Goal: Transaction & Acquisition: Purchase product/service

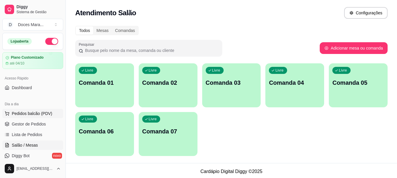
click at [30, 112] on span "Pedidos balcão (PDV)" at bounding box center [32, 114] width 41 height 6
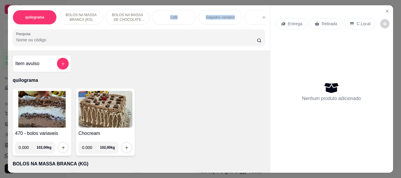
drag, startPoint x: 248, startPoint y: 16, endPoint x: 166, endPoint y: 43, distance: 86.2
click at [164, 34] on div "quilograma BOLOS NA MASSA BRANCA (KG) BOLOS NA MASSA DE CHOCOLATE preço por (KG…" at bounding box center [139, 27] width 262 height 45
click at [183, 72] on div "Item avulso quilograma 470 - bolos variaveis 0.000 102,00 kg Chocream 0.000 102…" at bounding box center [139, 112] width 262 height 122
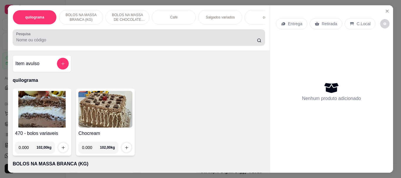
click at [43, 43] on input "Pesquisa" at bounding box center [136, 40] width 241 height 6
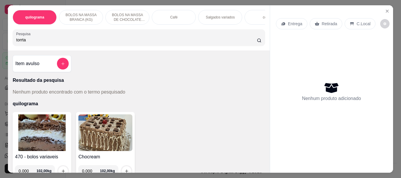
click at [19, 42] on input "torrta" at bounding box center [136, 40] width 241 height 6
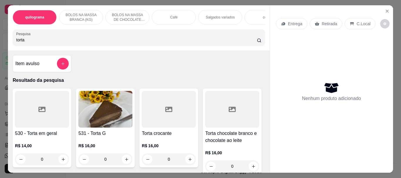
type input "torta"
click at [78, 109] on img at bounding box center [105, 109] width 54 height 37
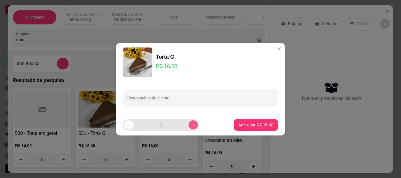
click at [189, 125] on button "increase-product-quantity" at bounding box center [193, 124] width 9 height 9
type input "3"
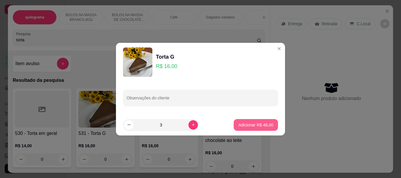
click at [244, 126] on p "Adicionar R$ 48,00" at bounding box center [255, 125] width 35 height 6
type input "3"
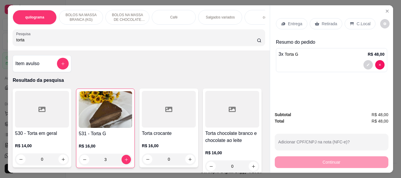
click at [29, 43] on input "torta" at bounding box center [136, 40] width 241 height 6
type input "t"
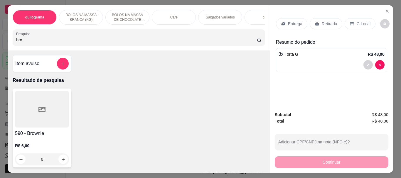
type input "bro"
click at [26, 98] on div at bounding box center [42, 109] width 54 height 37
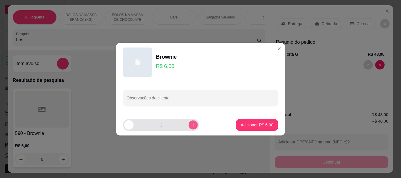
click at [192, 126] on icon "increase-product-quantity" at bounding box center [193, 124] width 3 height 3
type input "2"
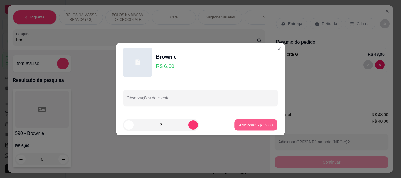
click at [234, 123] on button "Adicionar R$ 12,00" at bounding box center [255, 124] width 43 height 11
type input "2"
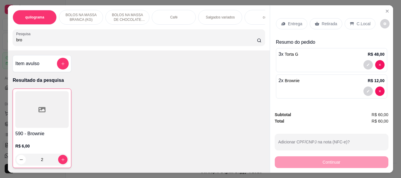
click at [41, 43] on input "bro" at bounding box center [136, 40] width 241 height 6
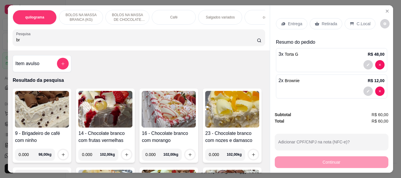
type input "b"
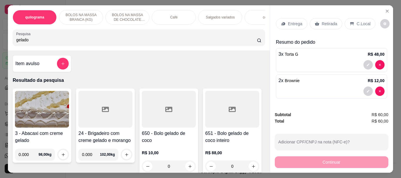
type input "gelado"
click at [164, 128] on div at bounding box center [169, 109] width 54 height 37
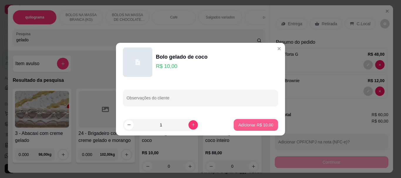
click at [245, 127] on p "Adicionar R$ 10,00" at bounding box center [255, 125] width 35 height 6
type input "1"
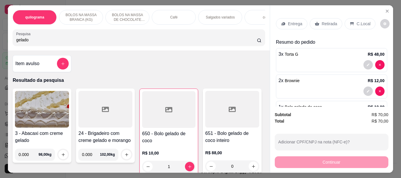
click at [332, 22] on p "Retirada" at bounding box center [330, 24] width 16 height 6
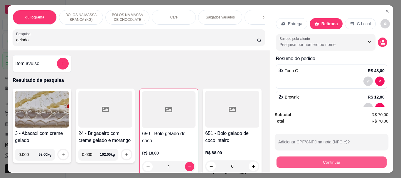
click at [327, 161] on button "Continuar" at bounding box center [331, 162] width 110 height 11
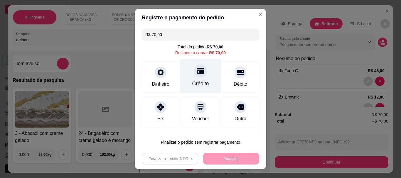
click at [194, 82] on div "Crédito" at bounding box center [200, 84] width 17 height 8
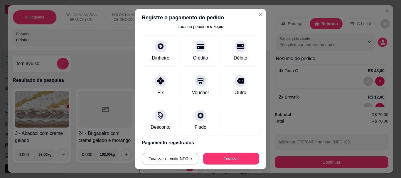
scroll to position [43, 0]
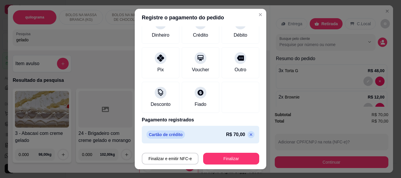
click at [250, 134] on icon at bounding box center [251, 135] width 3 height 3
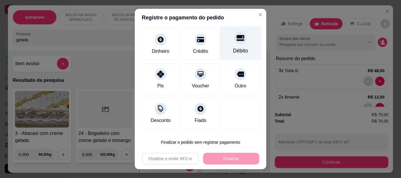
click at [233, 50] on div "Débito" at bounding box center [240, 51] width 15 height 8
type input "R$ 0,00"
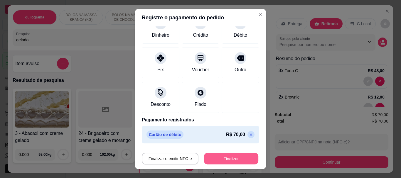
click at [226, 157] on button "Finalizar" at bounding box center [231, 158] width 54 height 11
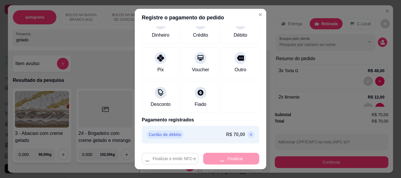
type input "0"
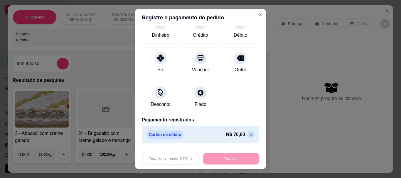
type input "-R$ 70,00"
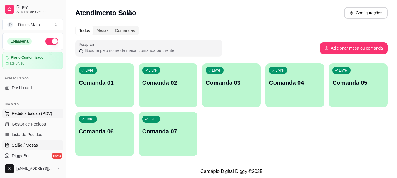
click at [28, 114] on span "Pedidos balcão (PDV)" at bounding box center [32, 114] width 41 height 6
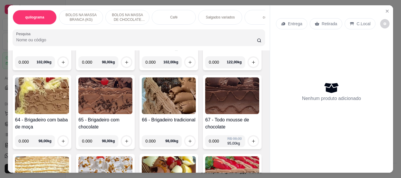
scroll to position [998, 0]
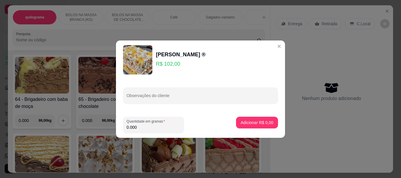
click at [139, 126] on input "0.000" at bounding box center [154, 128] width 54 height 6
type input "1.140"
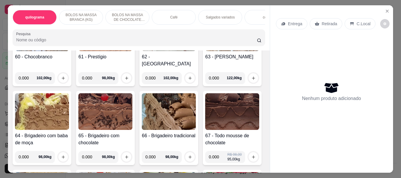
scroll to position [940, 0]
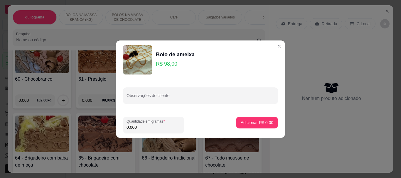
click at [146, 126] on input "0.000" at bounding box center [154, 128] width 54 height 6
type input "1.140"
click at [252, 121] on p "Adicionar R$ 111,72" at bounding box center [255, 123] width 36 height 6
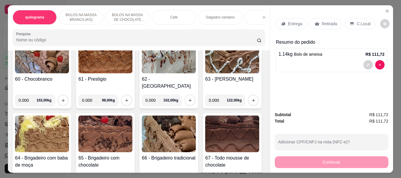
click at [35, 43] on input "Pesquisa" at bounding box center [136, 40] width 241 height 6
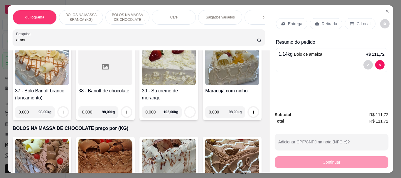
scroll to position [1042, 0]
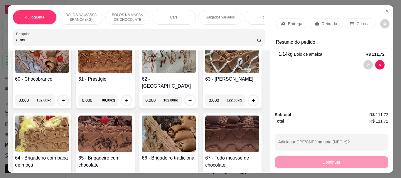
type input "amor"
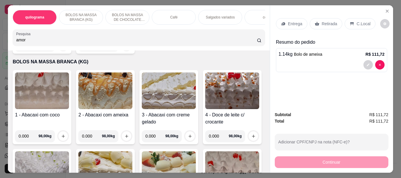
scroll to position [0, 0]
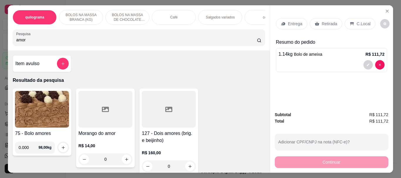
click at [116, 110] on div at bounding box center [105, 109] width 54 height 37
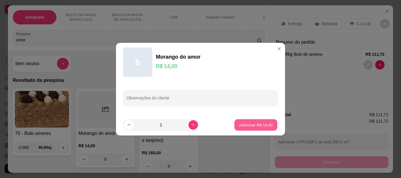
click at [239, 126] on p "Adicionar R$ 14,00" at bounding box center [256, 125] width 34 height 6
type input "1"
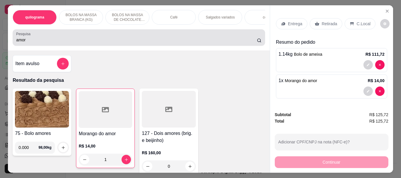
click at [34, 42] on input "amor" at bounding box center [136, 40] width 241 height 6
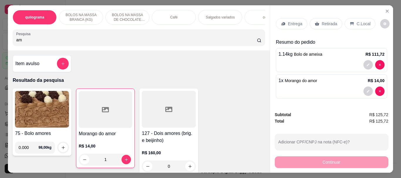
type input "a"
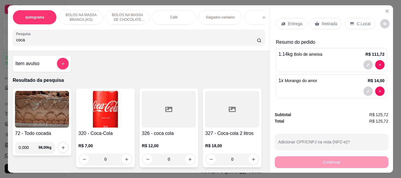
type input "coca"
click at [93, 108] on img at bounding box center [105, 109] width 54 height 37
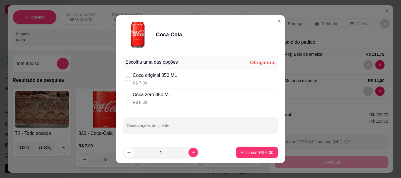
click at [127, 78] on input "" at bounding box center [128, 79] width 5 height 5
radio input "true"
click at [247, 152] on p "Adicionar R$ 7,00" at bounding box center [257, 153] width 32 height 6
type input "1"
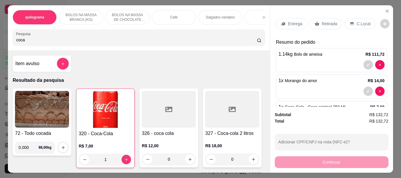
click at [322, 21] on p "Retirada" at bounding box center [330, 24] width 16 height 6
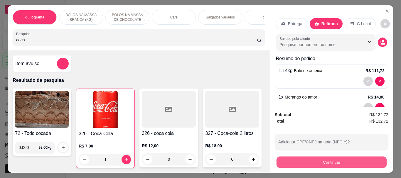
click at [324, 157] on button "Continuar" at bounding box center [331, 162] width 110 height 11
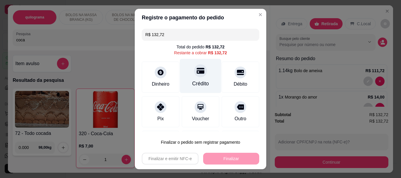
click at [192, 82] on div "Crédito" at bounding box center [200, 84] width 17 height 8
type input "R$ 0,00"
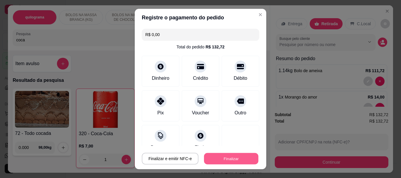
click at [218, 159] on button "Finalizar" at bounding box center [231, 158] width 54 height 11
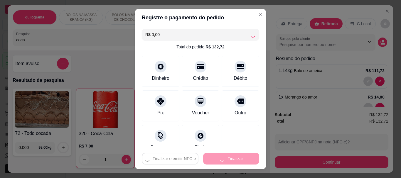
type input "0"
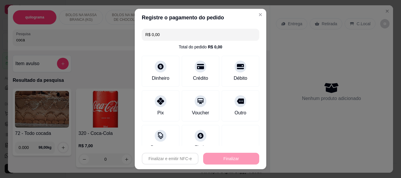
type input "-R$ 132,72"
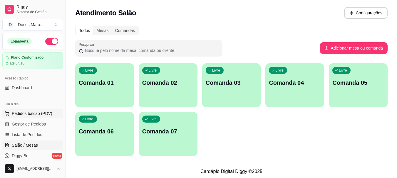
click at [31, 115] on span "Pedidos balcão (PDV)" at bounding box center [32, 114] width 41 height 6
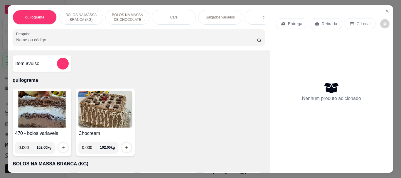
click at [49, 102] on img at bounding box center [42, 109] width 54 height 37
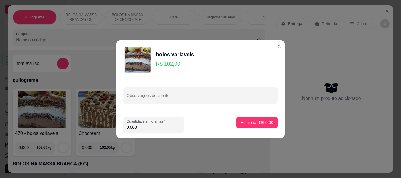
click at [142, 127] on input "0.000" at bounding box center [154, 128] width 54 height 6
type input "0.080"
click at [253, 121] on p "Adicionar R$ 8,16" at bounding box center [257, 123] width 32 height 6
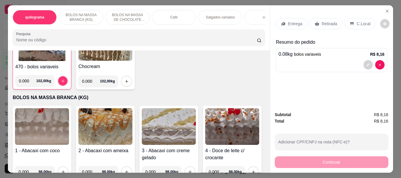
scroll to position [88, 0]
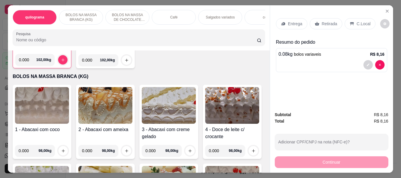
click at [117, 116] on img at bounding box center [105, 105] width 54 height 37
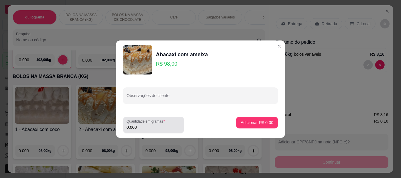
click at [140, 125] on input "0.000" at bounding box center [154, 128] width 54 height 6
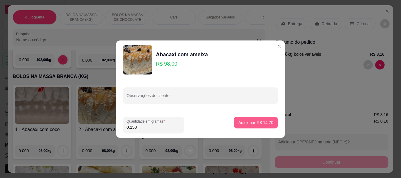
type input "0.150"
click at [247, 123] on p "Adicionar R$ 14,70" at bounding box center [256, 123] width 34 height 6
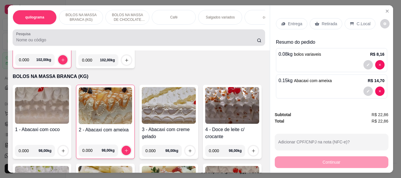
click at [49, 42] on input "Pesquisa" at bounding box center [136, 40] width 241 height 6
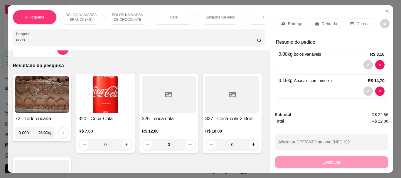
scroll to position [0, 0]
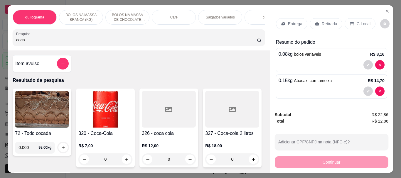
type input "coca"
click at [95, 115] on img at bounding box center [105, 109] width 54 height 37
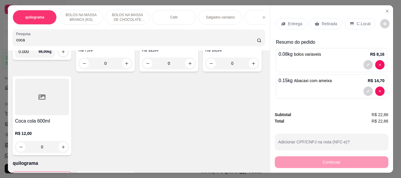
scroll to position [117, 0]
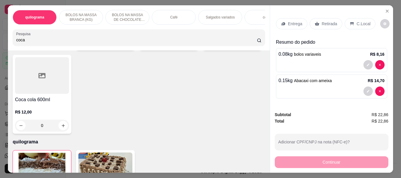
click at [69, 94] on div at bounding box center [42, 75] width 54 height 37
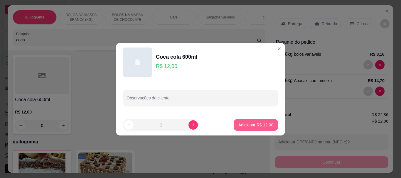
click at [250, 126] on p "Adicionar R$ 12,00" at bounding box center [255, 125] width 35 height 6
type input "1"
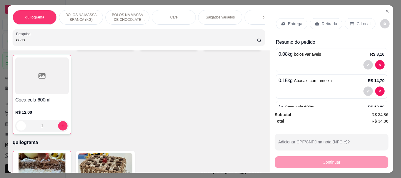
click at [322, 24] on p "Retirada" at bounding box center [330, 24] width 16 height 6
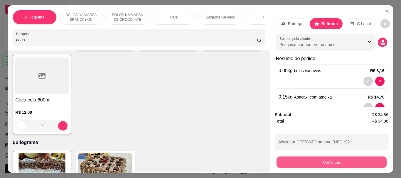
click at [322, 160] on button "Continuar" at bounding box center [331, 162] width 110 height 11
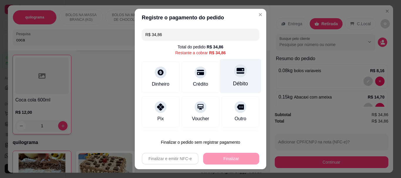
click at [233, 85] on div "Débito" at bounding box center [240, 84] width 15 height 8
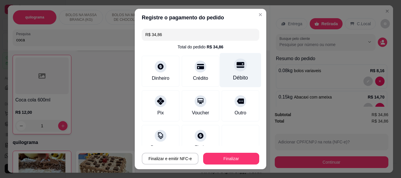
type input "R$ 0,00"
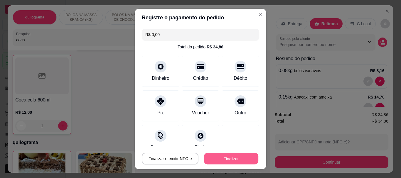
click at [217, 160] on button "Finalizar" at bounding box center [231, 158] width 54 height 11
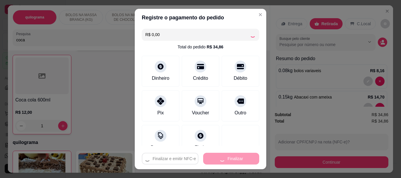
type input "0"
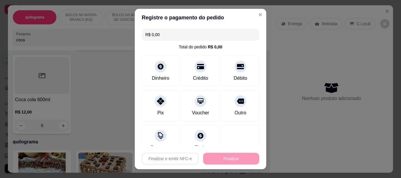
type input "-R$ 34,86"
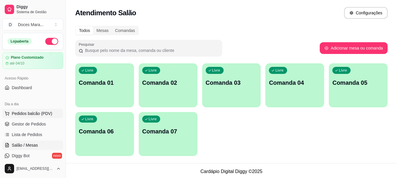
click at [30, 112] on span "Pedidos balcão (PDV)" at bounding box center [32, 114] width 41 height 6
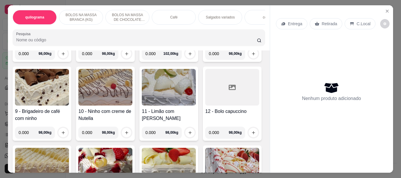
scroll to position [264, 0]
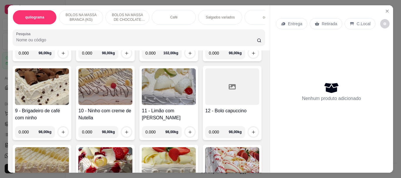
click at [205, 26] on img at bounding box center [232, 7] width 54 height 37
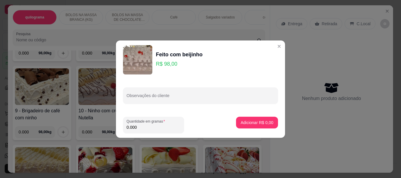
click at [153, 129] on input "0.000" at bounding box center [154, 128] width 54 height 6
type input "0.610"
click at [241, 126] on button "Adicionar R$ 59,78" at bounding box center [255, 122] width 43 height 11
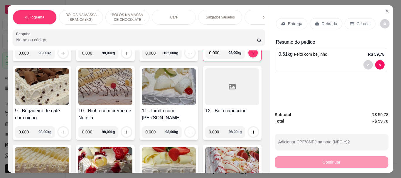
click at [55, 40] on input "Pesquisa" at bounding box center [136, 40] width 241 height 6
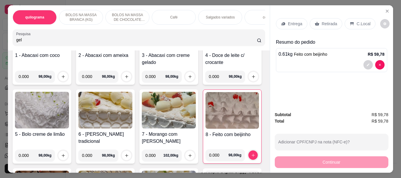
scroll to position [458, 0]
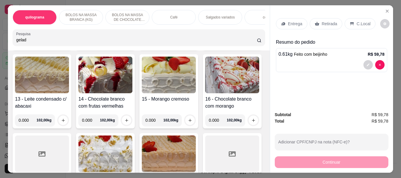
type input "gelad"
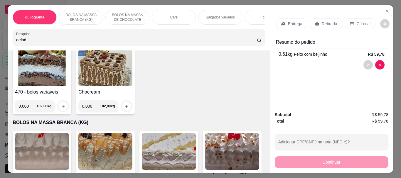
scroll to position [0, 0]
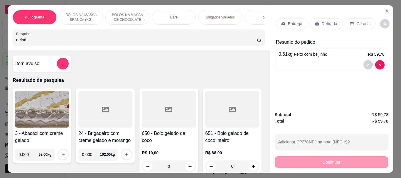
click at [175, 115] on div at bounding box center [169, 109] width 54 height 37
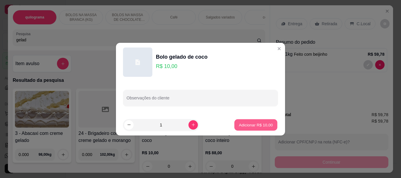
click at [254, 125] on p "Adicionar R$ 10,00" at bounding box center [256, 125] width 34 height 6
type input "1"
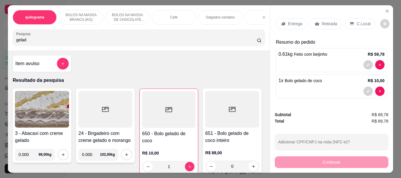
click at [160, 15] on div "Café" at bounding box center [174, 17] width 44 height 15
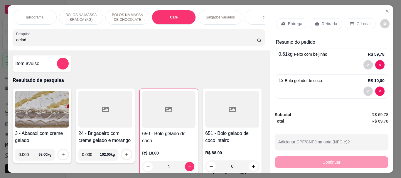
scroll to position [16, 0]
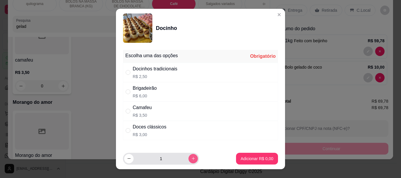
click at [192, 158] on icon "increase-product-quantity" at bounding box center [193, 158] width 3 height 3
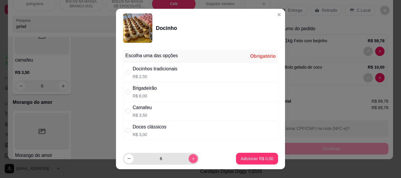
click at [192, 158] on icon "increase-product-quantity" at bounding box center [193, 158] width 3 height 3
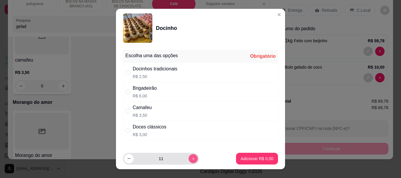
click at [191, 158] on icon "increase-product-quantity" at bounding box center [193, 159] width 4 height 4
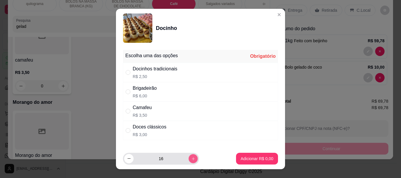
click at [191, 158] on icon "increase-product-quantity" at bounding box center [193, 159] width 4 height 4
type input "17"
click at [126, 72] on input "" at bounding box center [128, 72] width 5 height 5
radio input "true"
click at [191, 157] on icon "increase-product-quantity" at bounding box center [193, 159] width 4 height 4
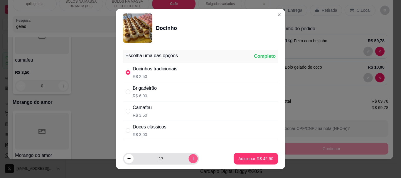
type input "18"
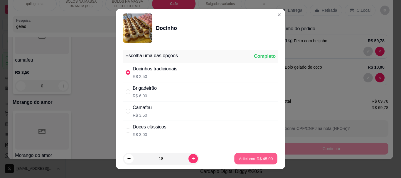
click at [258, 162] on button "Adicionar R$ 45,00" at bounding box center [255, 158] width 43 height 11
type input "18"
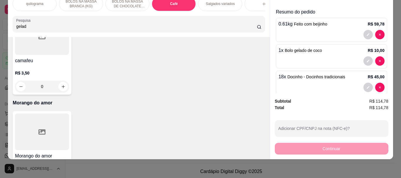
scroll to position [0, 0]
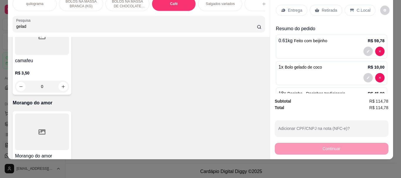
click at [325, 8] on p "Retirada" at bounding box center [330, 10] width 16 height 6
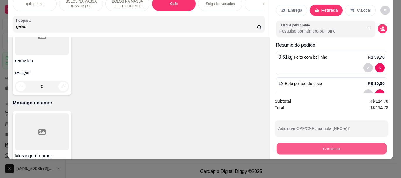
click at [329, 145] on button "Continuar" at bounding box center [331, 148] width 110 height 11
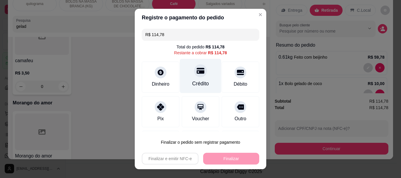
click at [198, 80] on div "Crédito" at bounding box center [200, 84] width 17 height 8
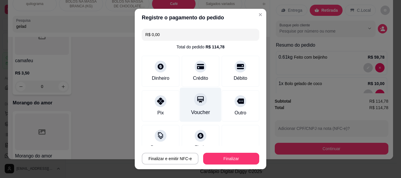
drag, startPoint x: 156, startPoint y: 105, endPoint x: 182, endPoint y: 106, distance: 26.7
click at [157, 105] on div at bounding box center [161, 101] width 12 height 12
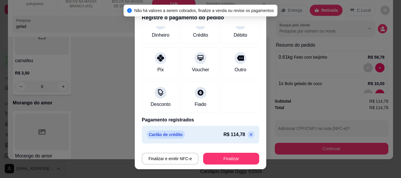
click at [249, 134] on icon at bounding box center [251, 134] width 5 height 5
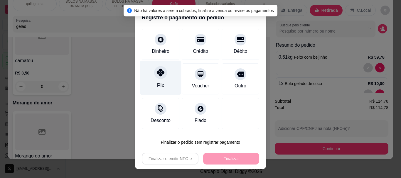
click at [161, 76] on div at bounding box center [160, 72] width 13 height 13
type input "R$ 0,00"
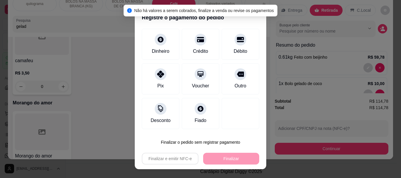
scroll to position [43, 0]
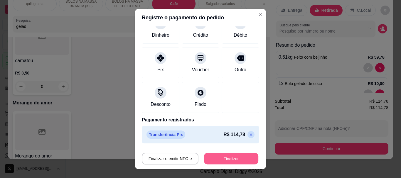
click at [230, 156] on button "Finalizar" at bounding box center [231, 158] width 54 height 11
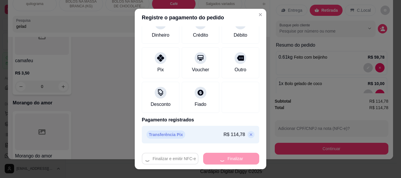
type input "0"
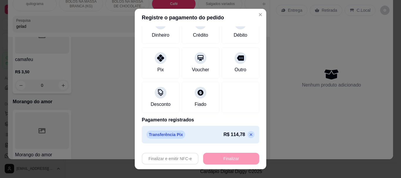
type input "-R$ 114,78"
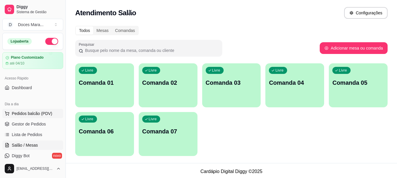
click at [28, 112] on span "Pedidos balcão (PDV)" at bounding box center [32, 114] width 41 height 6
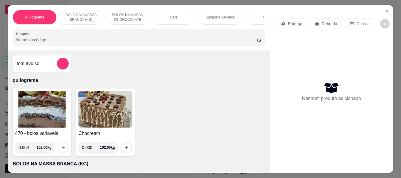
click at [38, 43] on input "Pesquisa" at bounding box center [136, 40] width 241 height 6
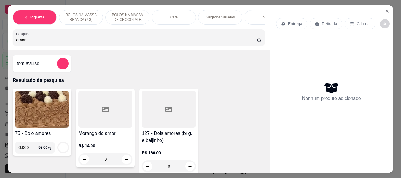
type input "amor"
click at [81, 111] on div at bounding box center [105, 109] width 54 height 37
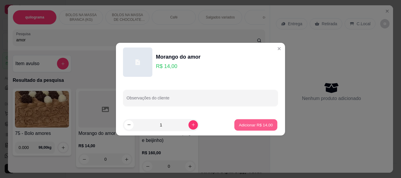
click at [239, 127] on p "Adicionar R$ 14,00" at bounding box center [256, 125] width 34 height 6
type input "1"
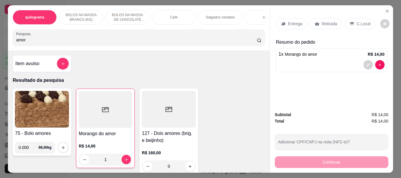
click at [326, 21] on p "Retirada" at bounding box center [330, 24] width 16 height 6
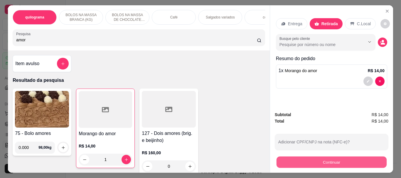
click at [328, 158] on button "Continuar" at bounding box center [331, 162] width 110 height 11
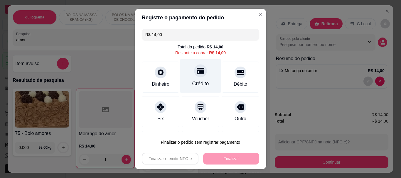
click at [196, 81] on div "Crédito" at bounding box center [200, 84] width 17 height 8
type input "R$ 0,00"
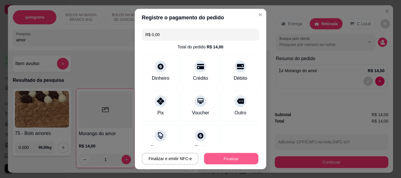
click at [220, 158] on button "Finalizar" at bounding box center [231, 158] width 54 height 11
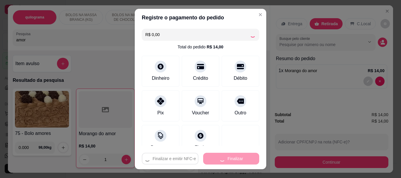
type input "0"
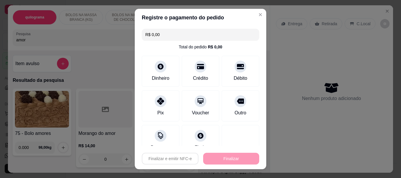
type input "-R$ 14,00"
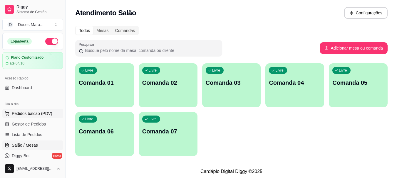
click at [24, 113] on span "Pedidos balcão (PDV)" at bounding box center [32, 114] width 41 height 6
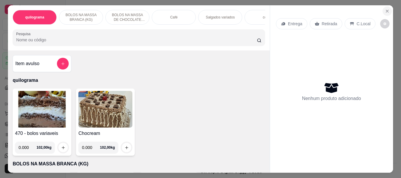
click at [385, 9] on icon "Close" at bounding box center [387, 11] width 5 height 5
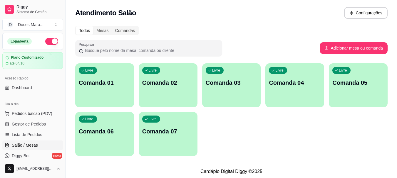
click at [154, 86] on p "Comanda 02" at bounding box center [168, 83] width 52 height 8
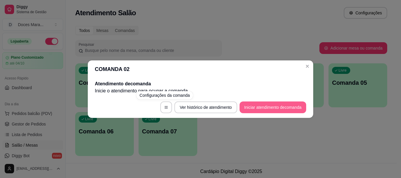
click at [270, 110] on button "Iniciar atendimento de comanda" at bounding box center [273, 108] width 67 height 12
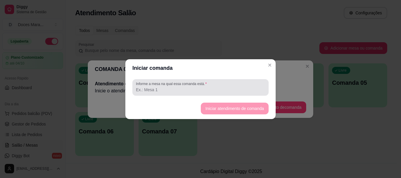
click at [225, 89] on input "Informe a mesa na qual essa comanda está." at bounding box center [200, 90] width 129 height 6
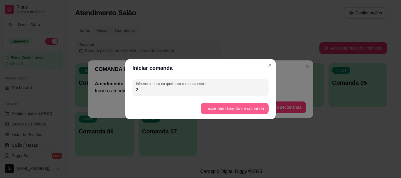
type input "2"
click at [229, 106] on button "Iniciar atendimento de comanda" at bounding box center [235, 108] width 66 height 11
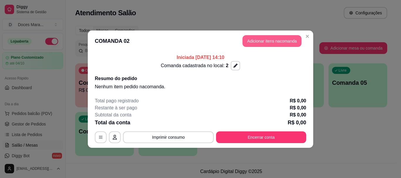
click at [263, 40] on button "Adicionar itens na comanda" at bounding box center [272, 41] width 59 height 12
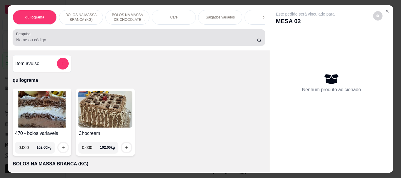
click at [65, 43] on input "Pesquisa" at bounding box center [136, 40] width 241 height 6
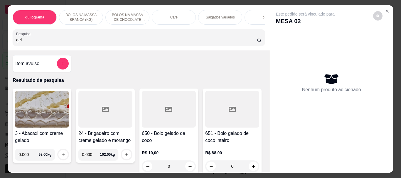
type input "gel"
click at [162, 122] on div at bounding box center [169, 109] width 54 height 37
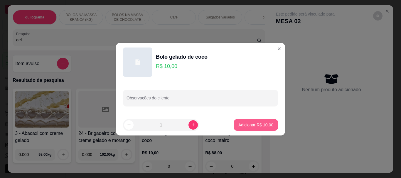
click at [247, 123] on p "Adicionar R$ 10,00" at bounding box center [255, 125] width 35 height 6
type input "1"
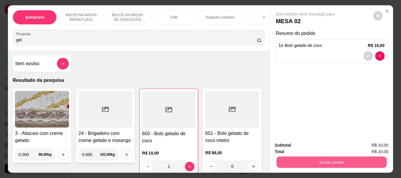
click at [318, 157] on button "Enviar pedido" at bounding box center [331, 162] width 110 height 11
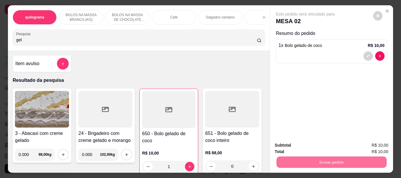
click at [360, 144] on button "Enviar pedido" at bounding box center [372, 145] width 33 height 11
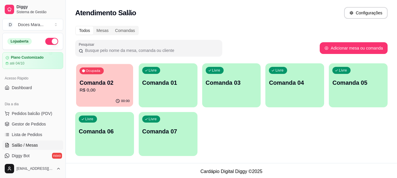
click at [104, 85] on p "Comanda 02" at bounding box center [105, 83] width 50 height 8
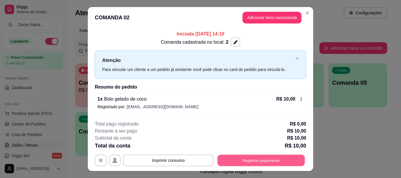
click at [260, 161] on button "Registrar pagamento" at bounding box center [262, 160] width 88 height 11
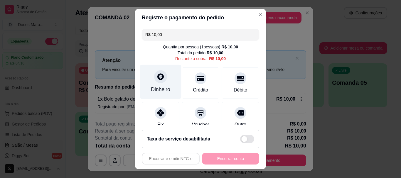
click at [157, 82] on div at bounding box center [160, 76] width 13 height 13
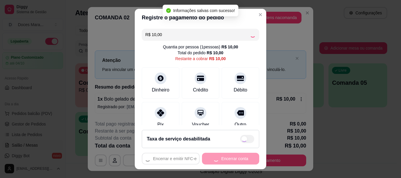
type input "R$ 0,00"
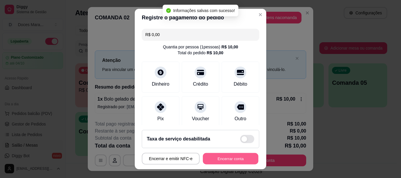
click at [236, 160] on button "Encerrar conta" at bounding box center [231, 158] width 56 height 11
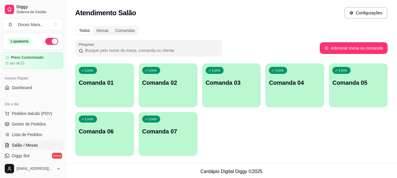
click at [107, 83] on p "Comanda 01" at bounding box center [105, 83] width 52 height 8
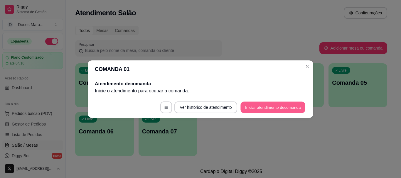
click at [269, 108] on button "Iniciar atendimento de comanda" at bounding box center [273, 107] width 65 height 11
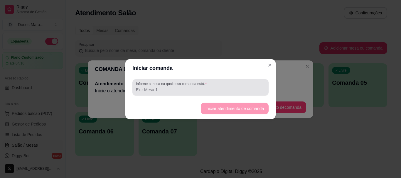
click at [242, 85] on div at bounding box center [200, 88] width 129 height 12
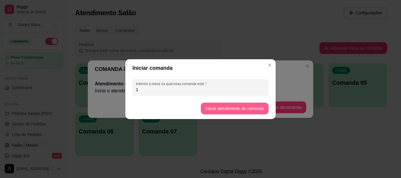
type input "1"
click at [236, 110] on button "Iniciar atendimento de comanda" at bounding box center [235, 109] width 68 height 12
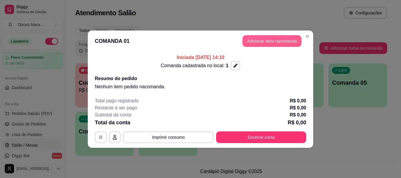
click at [270, 40] on button "Adicionar itens na comanda" at bounding box center [272, 41] width 59 height 12
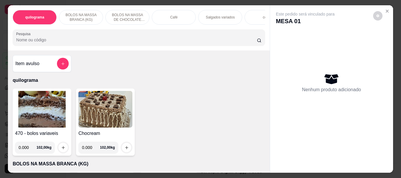
click at [172, 16] on p "Café" at bounding box center [173, 17] width 7 height 5
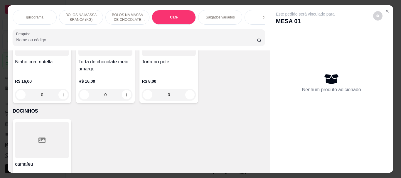
scroll to position [16, 0]
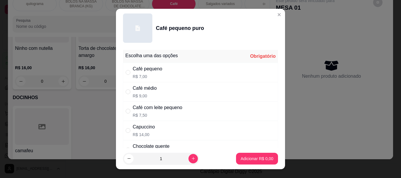
click at [136, 70] on div "Café pequeno" at bounding box center [148, 68] width 30 height 7
radio input "true"
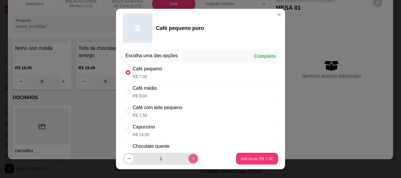
click at [191, 157] on icon "increase-product-quantity" at bounding box center [193, 159] width 4 height 4
type input "2"
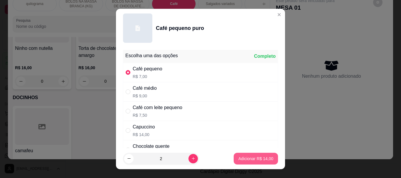
click at [254, 156] on p "Adicionar R$ 14,00" at bounding box center [255, 159] width 35 height 6
type input "2"
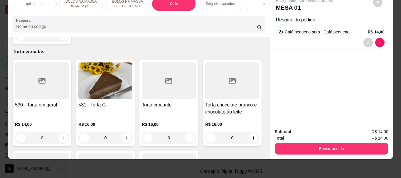
scroll to position [0, 0]
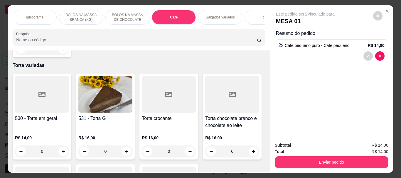
click at [213, 15] on p "Salgados variados" at bounding box center [220, 17] width 29 height 5
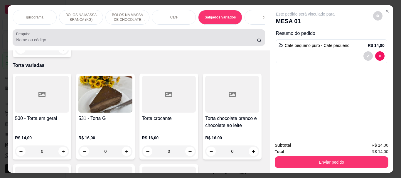
scroll to position [16, 0]
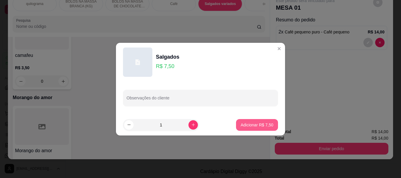
click at [253, 126] on p "Adicionar R$ 7,50" at bounding box center [257, 125] width 33 height 6
type input "1"
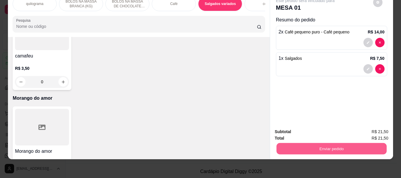
click at [315, 143] on button "Enviar pedido" at bounding box center [331, 148] width 110 height 11
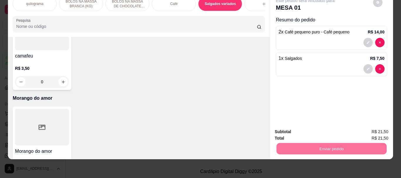
click at [371, 130] on button "Enviar pedido" at bounding box center [373, 130] width 32 height 11
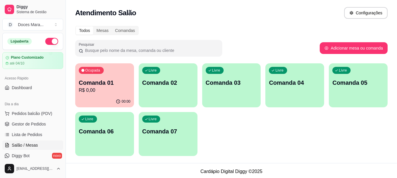
click at [121, 90] on p "R$ 0,00" at bounding box center [105, 90] width 52 height 7
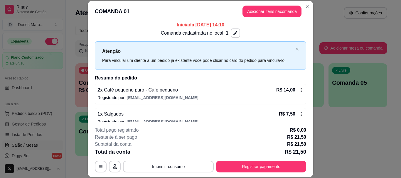
scroll to position [12, 0]
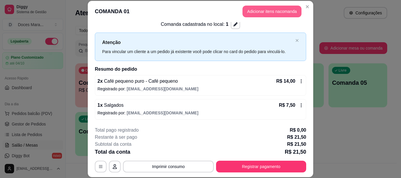
click at [257, 10] on button "Adicionar itens na comanda" at bounding box center [272, 12] width 59 height 12
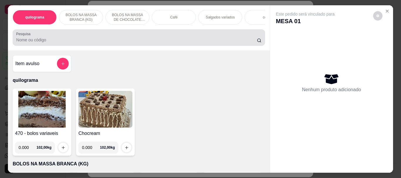
click at [73, 35] on div at bounding box center [138, 38] width 245 height 12
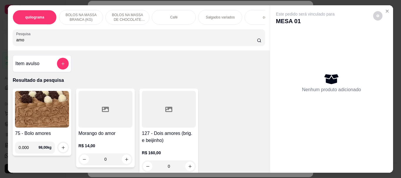
type input "amo"
click at [103, 120] on div at bounding box center [105, 109] width 54 height 37
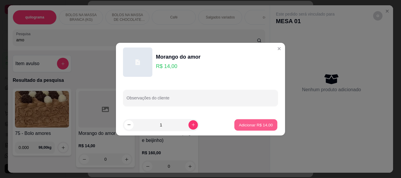
click at [243, 123] on p "Adicionar R$ 14,00" at bounding box center [256, 125] width 34 height 6
type input "1"
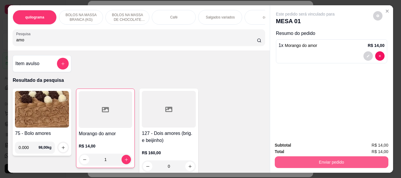
click at [329, 160] on button "Enviar pedido" at bounding box center [332, 163] width 114 height 12
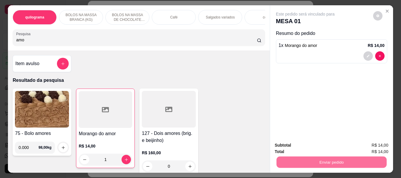
click at [371, 145] on button "Enviar pedido" at bounding box center [372, 145] width 33 height 11
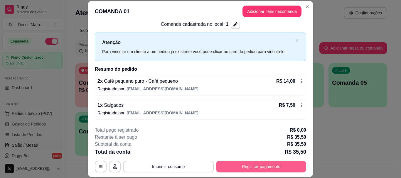
click at [259, 165] on button "Registrar pagamento" at bounding box center [261, 167] width 90 height 12
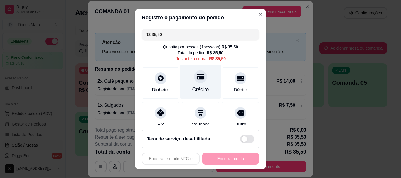
click at [190, 83] on div "Crédito" at bounding box center [200, 82] width 41 height 34
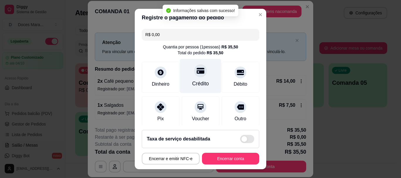
type input "R$ 0,00"
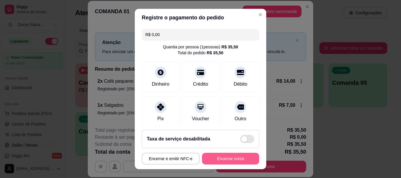
click at [220, 159] on button "Encerrar conta" at bounding box center [230, 159] width 57 height 12
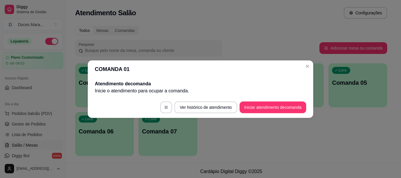
scroll to position [0, 0]
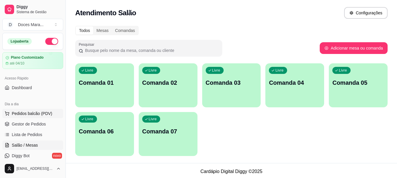
click at [38, 113] on span "Pedidos balcão (PDV)" at bounding box center [32, 114] width 41 height 6
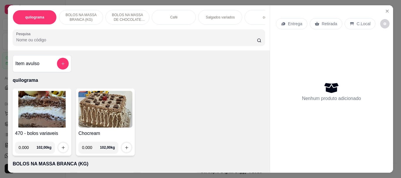
click at [98, 43] on input "Pesquisa" at bounding box center [136, 40] width 241 height 6
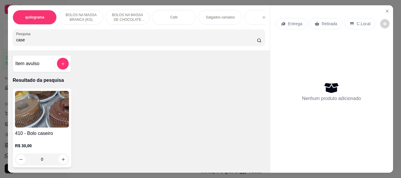
type input "case"
click at [40, 112] on img at bounding box center [42, 109] width 54 height 37
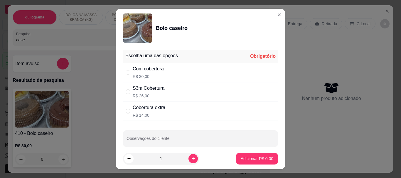
click at [137, 92] on div "S3m Cobertura" at bounding box center [149, 88] width 32 height 7
radio input "true"
click at [253, 159] on p "Adicionar R$ 26,00" at bounding box center [256, 159] width 34 height 6
type input "1"
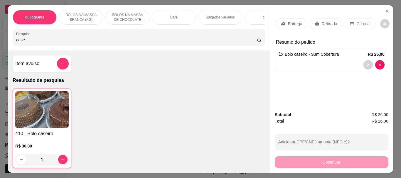
click at [326, 22] on p "Retirada" at bounding box center [330, 24] width 16 height 6
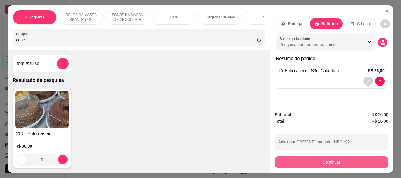
click at [333, 157] on button "Continuar" at bounding box center [332, 163] width 114 height 12
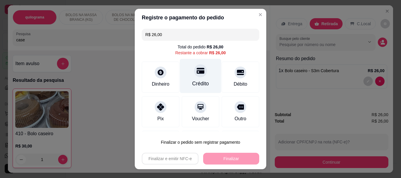
click at [186, 75] on div "Crédito" at bounding box center [200, 76] width 41 height 34
type input "R$ 0,00"
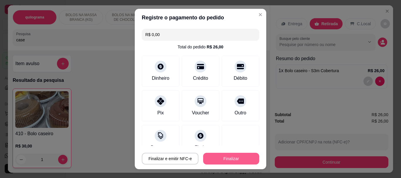
click at [232, 157] on button "Finalizar" at bounding box center [231, 159] width 56 height 12
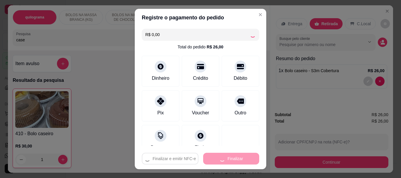
type input "0"
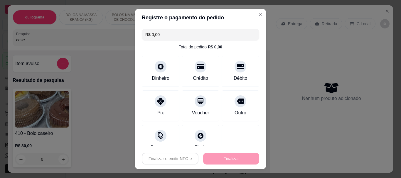
type input "-R$ 26,00"
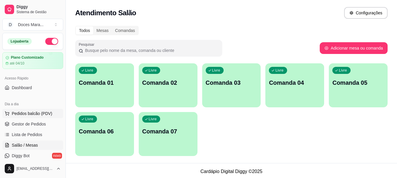
click at [33, 112] on span "Pedidos balcão (PDV)" at bounding box center [32, 114] width 41 height 6
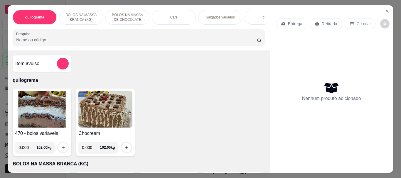
click at [33, 112] on img at bounding box center [42, 109] width 54 height 37
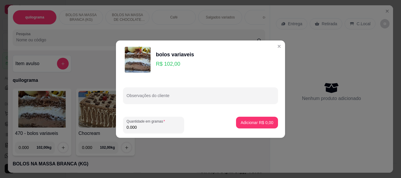
click at [145, 128] on input "0.000" at bounding box center [154, 128] width 54 height 6
type input "0.150"
click at [257, 123] on p "Adicionar R$ 15,30" at bounding box center [256, 123] width 34 height 6
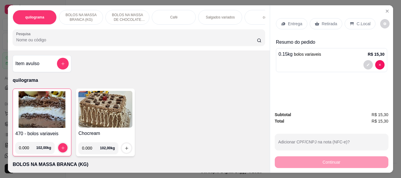
click at [166, 16] on div "Café" at bounding box center [174, 17] width 44 height 15
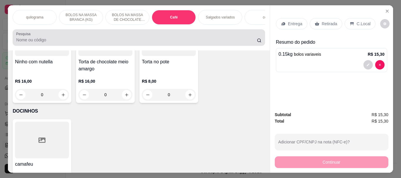
scroll to position [16, 0]
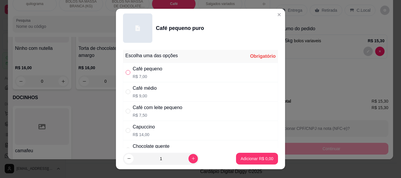
click at [126, 72] on input "" at bounding box center [128, 72] width 5 height 5
radio input "true"
click at [255, 157] on p "Adicionar R$ 7,00" at bounding box center [257, 159] width 33 height 6
type input "1"
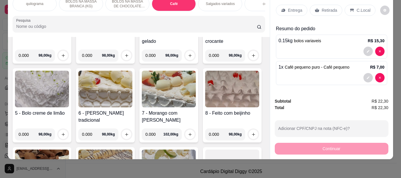
scroll to position [0, 0]
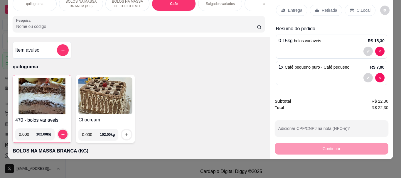
click at [323, 7] on p "Retirada" at bounding box center [330, 10] width 16 height 6
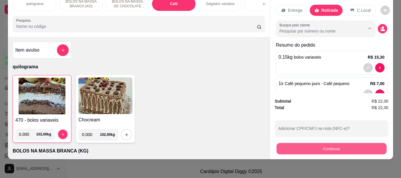
click at [330, 145] on button "Continuar" at bounding box center [331, 148] width 110 height 11
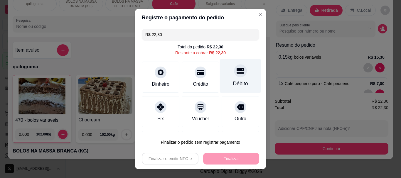
click at [233, 81] on div "Débito" at bounding box center [240, 84] width 15 height 8
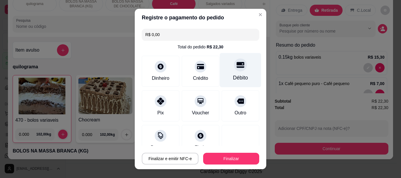
type input "R$ 0,00"
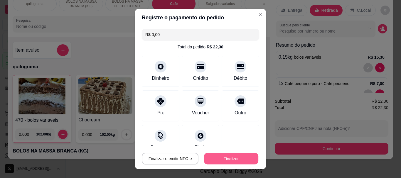
click at [223, 161] on button "Finalizar" at bounding box center [231, 158] width 54 height 11
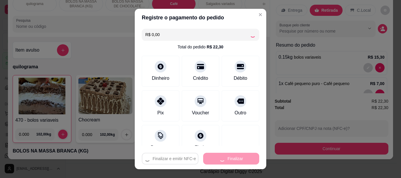
type input "0"
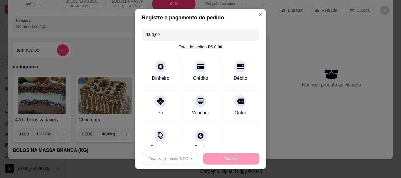
type input "-R$ 22,30"
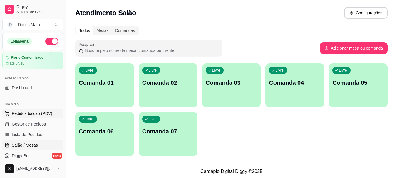
click at [23, 115] on span "Pedidos balcão (PDV)" at bounding box center [32, 114] width 41 height 6
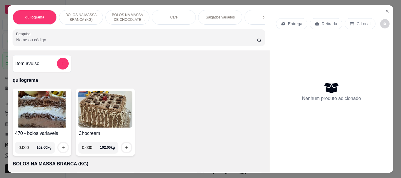
click at [28, 113] on img at bounding box center [42, 109] width 54 height 37
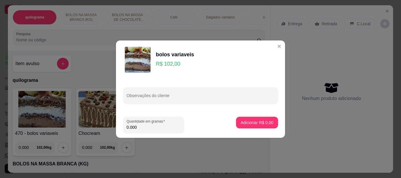
click at [147, 125] on input "0.000" at bounding box center [154, 128] width 54 height 6
type input "0.100"
click at [248, 120] on p "Adicionar R$ 10,20" at bounding box center [256, 123] width 34 height 6
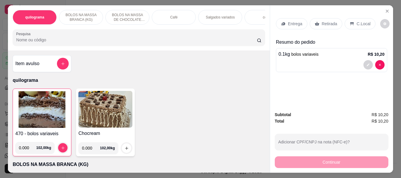
click at [16, 40] on input "Pesquisa" at bounding box center [136, 40] width 241 height 6
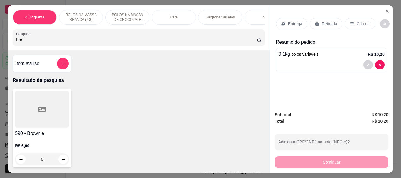
type input "bro"
click at [38, 110] on icon at bounding box center [41, 109] width 7 height 5
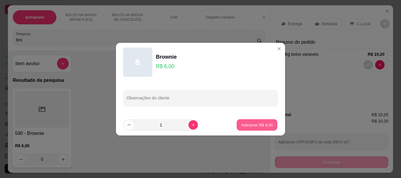
click at [241, 127] on p "Adicionar R$ 6,00" at bounding box center [257, 125] width 32 height 6
type input "1"
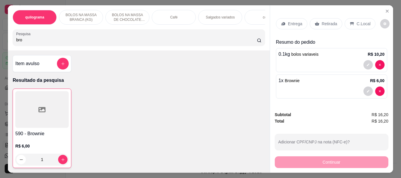
click at [352, 23] on div "C.Local" at bounding box center [360, 23] width 31 height 11
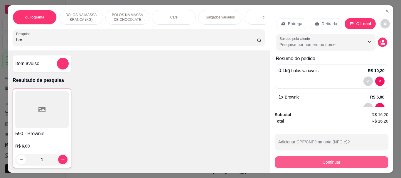
click at [322, 157] on button "Continuar" at bounding box center [332, 163] width 114 height 12
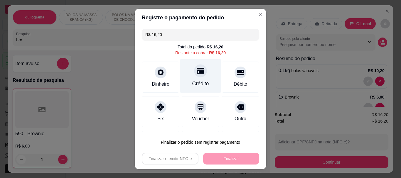
click at [202, 80] on div "Crédito" at bounding box center [200, 84] width 17 height 8
type input "R$ 0,00"
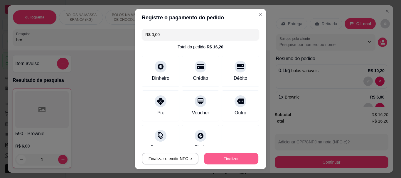
click at [236, 155] on button "Finalizar" at bounding box center [231, 158] width 54 height 11
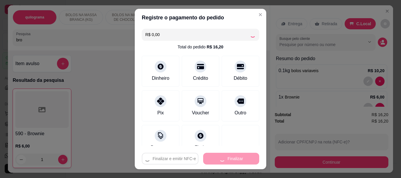
type input "0"
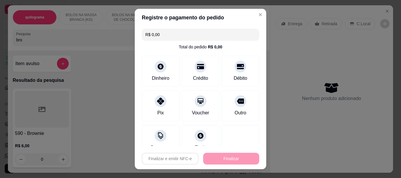
type input "-R$ 16,20"
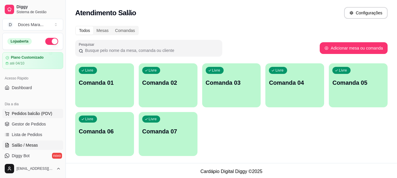
click at [19, 115] on span "Pedidos balcão (PDV)" at bounding box center [32, 114] width 41 height 6
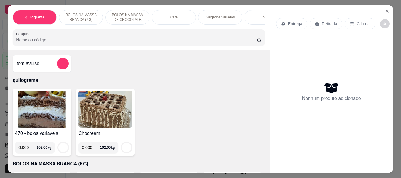
click at [57, 113] on img at bounding box center [42, 109] width 54 height 37
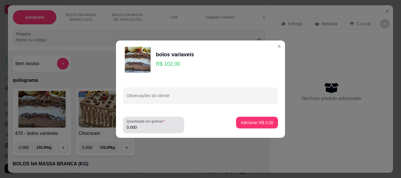
click at [140, 127] on input "0.000" at bounding box center [154, 128] width 54 height 6
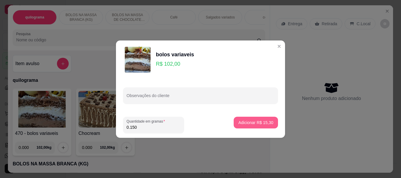
type input "0.150"
click at [238, 125] on p "Adicionar R$ 15,30" at bounding box center [255, 123] width 35 height 6
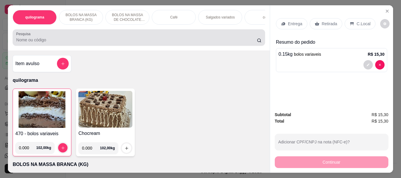
click at [65, 43] on input "Pesquisa" at bounding box center [136, 40] width 241 height 6
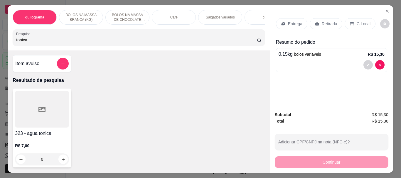
type input "tonica"
click at [65, 113] on div at bounding box center [42, 109] width 54 height 37
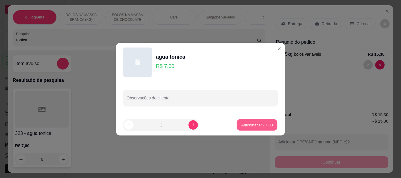
click at [250, 126] on p "Adicionar R$ 7,00" at bounding box center [257, 125] width 32 height 6
type input "1"
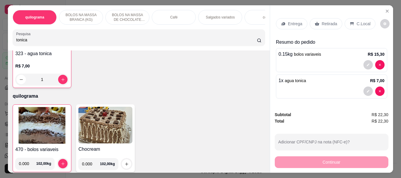
scroll to position [117, 0]
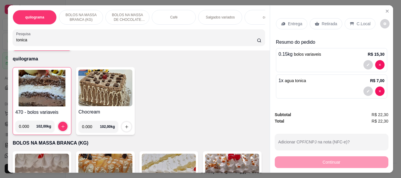
click at [39, 91] on img at bounding box center [41, 88] width 53 height 37
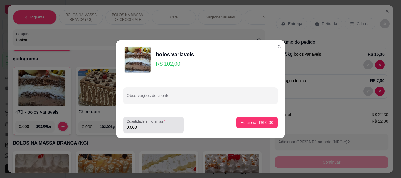
click at [144, 123] on label "Quantidade em gramas" at bounding box center [147, 121] width 41 height 5
click at [144, 125] on input "0.000" at bounding box center [154, 128] width 54 height 6
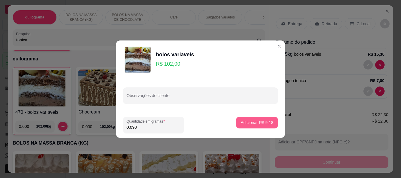
type input "0.090"
click at [267, 121] on p "Adicionar R$ 9,18" at bounding box center [257, 123] width 32 height 6
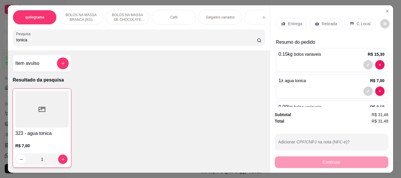
scroll to position [0, 0]
click at [326, 21] on p "Retirada" at bounding box center [330, 24] width 16 height 6
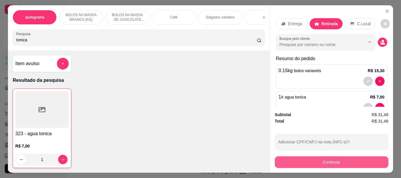
click at [323, 160] on button "Continuar" at bounding box center [332, 163] width 114 height 12
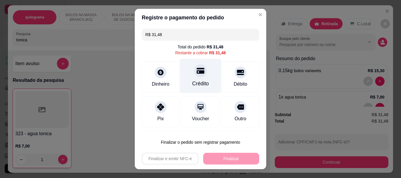
click at [192, 81] on div "Crédito" at bounding box center [200, 84] width 17 height 8
type input "R$ 0,00"
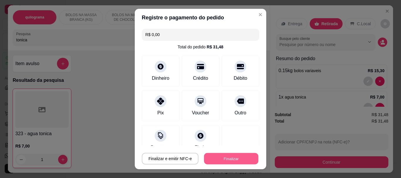
click at [220, 156] on button "Finalizar" at bounding box center [231, 158] width 54 height 11
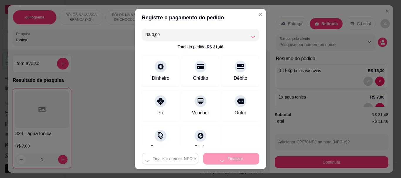
type input "0"
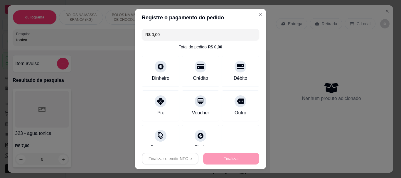
type input "-R$ 31,48"
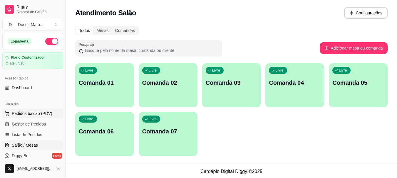
click at [36, 112] on span "Pedidos balcão (PDV)" at bounding box center [32, 114] width 41 height 6
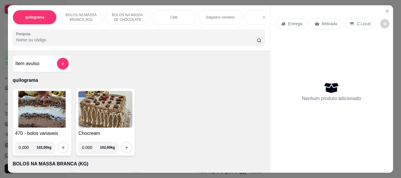
click at [24, 40] on input "Pesquisa" at bounding box center [136, 40] width 241 height 6
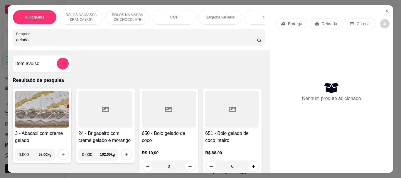
type input "gelado"
click at [154, 116] on div at bounding box center [169, 109] width 54 height 37
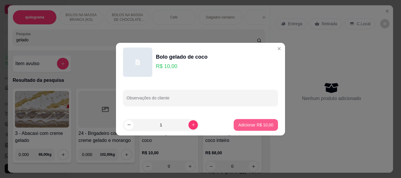
click at [257, 127] on p "Adicionar R$ 10,00" at bounding box center [255, 125] width 35 height 6
type input "1"
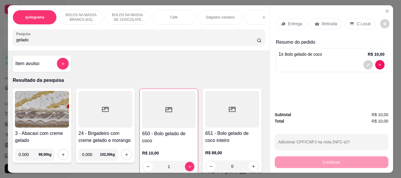
click at [41, 42] on input "gelado" at bounding box center [136, 40] width 241 height 6
type input "g"
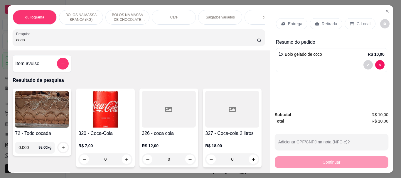
type input "coca"
click at [100, 103] on img at bounding box center [105, 109] width 54 height 37
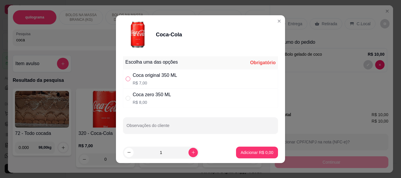
click at [127, 79] on input "" at bounding box center [128, 79] width 5 height 5
radio input "true"
click at [249, 152] on p "Adicionar R$ 7,00" at bounding box center [257, 153] width 32 height 6
type input "1"
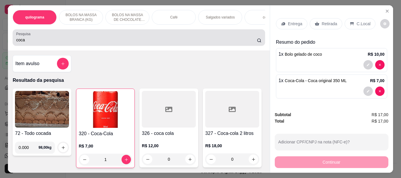
click at [36, 42] on input "coca" at bounding box center [136, 40] width 241 height 6
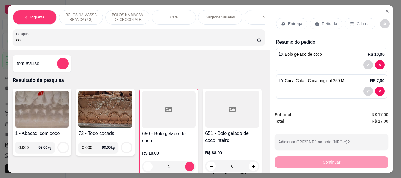
type input "c"
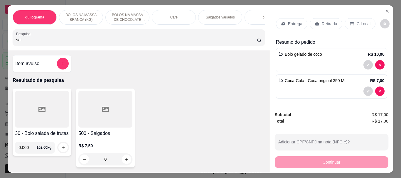
type input "sal"
click at [85, 107] on div at bounding box center [105, 109] width 54 height 37
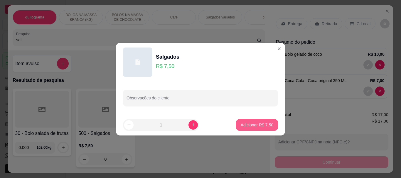
click at [256, 126] on p "Adicionar R$ 7,50" at bounding box center [257, 125] width 33 height 6
type input "1"
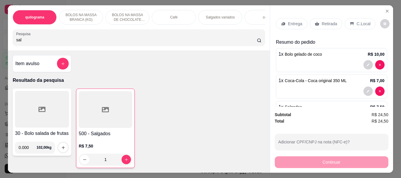
scroll to position [26, 0]
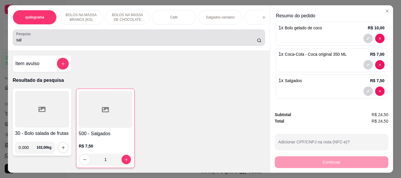
click at [34, 41] on input "sal" at bounding box center [136, 40] width 241 height 6
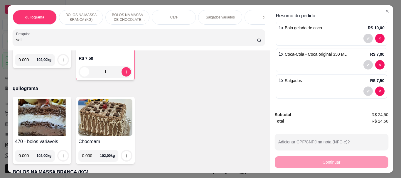
scroll to position [88, 0]
click at [171, 21] on div "Café" at bounding box center [174, 17] width 44 height 15
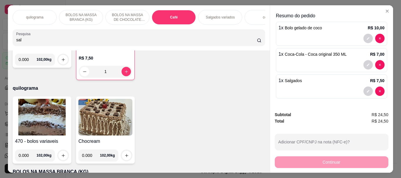
scroll to position [16, 0]
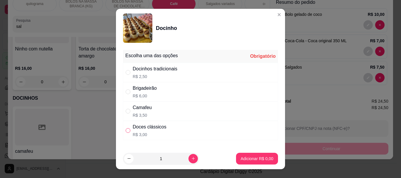
click at [127, 130] on input "" at bounding box center [128, 130] width 5 height 5
radio input "true"
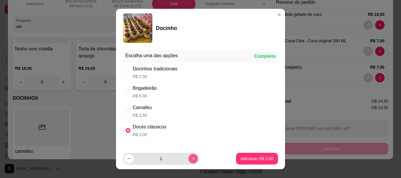
click at [189, 159] on button "increase-product-quantity" at bounding box center [193, 158] width 9 height 9
type input "2"
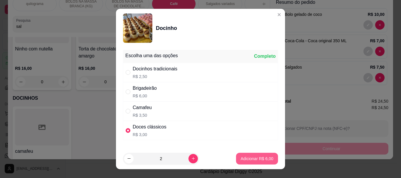
click at [248, 161] on p "Adicionar R$ 6,00" at bounding box center [257, 159] width 33 height 6
type input "2"
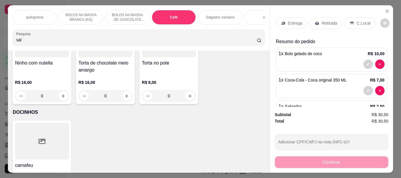
scroll to position [0, 0]
click at [357, 21] on p "C.Local" at bounding box center [364, 24] width 14 height 6
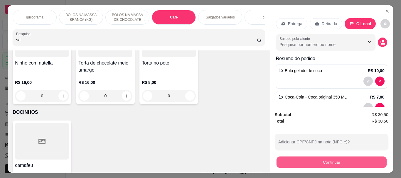
click at [336, 157] on button "Continuar" at bounding box center [331, 162] width 110 height 11
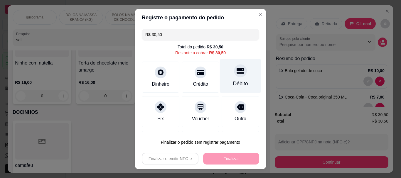
click at [233, 81] on div "Débito" at bounding box center [240, 84] width 15 height 8
type input "R$ 0,00"
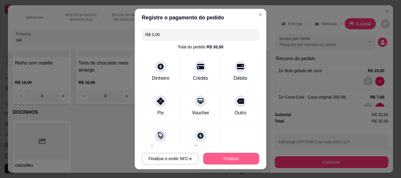
click at [227, 159] on button "Finalizar" at bounding box center [231, 159] width 56 height 12
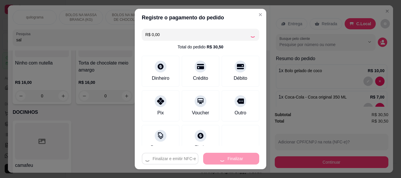
type input "0"
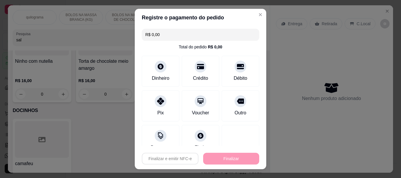
type input "-R$ 30,50"
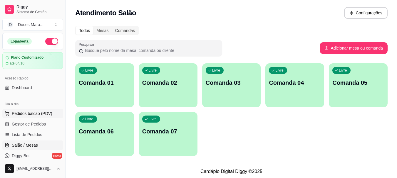
click at [21, 111] on span "Pedidos balcão (PDV)" at bounding box center [32, 114] width 41 height 6
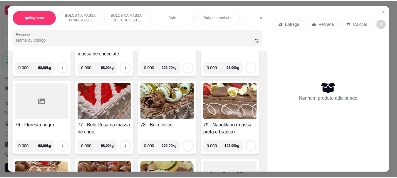
scroll to position [1204, 0]
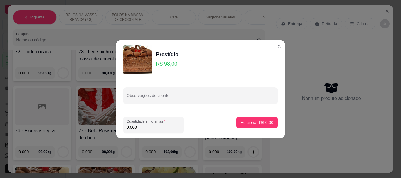
click at [142, 129] on input "0.000" at bounding box center [154, 128] width 54 height 6
type input "1.540"
click at [255, 121] on p "Adicionar R$ 150,92" at bounding box center [255, 123] width 36 height 6
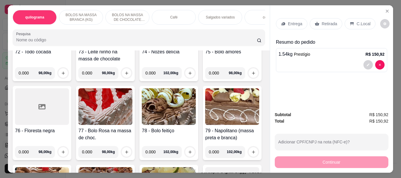
click at [322, 21] on p "Retirada" at bounding box center [330, 24] width 16 height 6
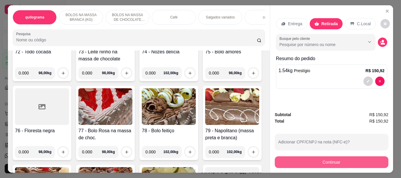
click at [323, 158] on button "Continuar" at bounding box center [332, 163] width 114 height 12
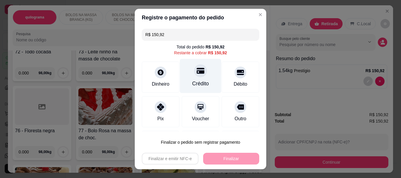
click at [196, 78] on div "Crédito" at bounding box center [200, 76] width 41 height 34
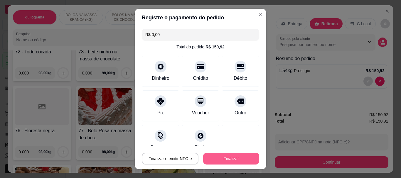
click at [225, 160] on button "Finalizar" at bounding box center [231, 159] width 56 height 12
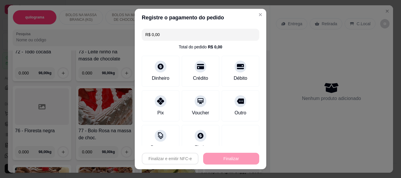
type input "-R$ 150,92"
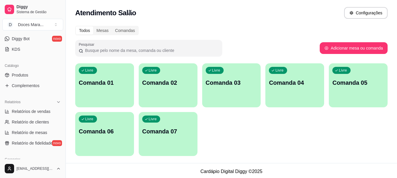
scroll to position [117, 0]
click at [29, 111] on span "Relatórios de vendas" at bounding box center [31, 111] width 39 height 6
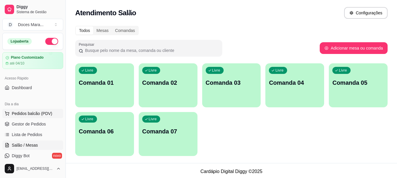
click at [28, 115] on span "Pedidos balcão (PDV)" at bounding box center [32, 114] width 41 height 6
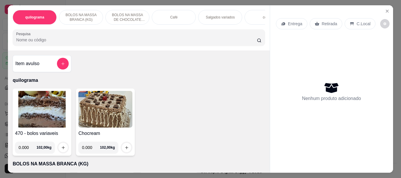
click at [35, 39] on input "Pesquisa" at bounding box center [136, 40] width 241 height 6
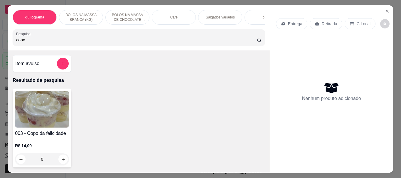
type input "copo"
click at [31, 105] on img at bounding box center [42, 109] width 54 height 37
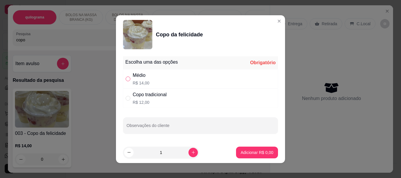
click at [126, 78] on input "" at bounding box center [128, 79] width 5 height 5
radio input "true"
click at [257, 153] on p "Adicionar R$ 14,00" at bounding box center [256, 153] width 34 height 6
type input "1"
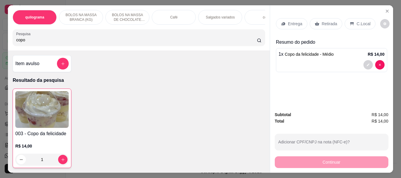
click at [327, 23] on p "Retirada" at bounding box center [330, 24] width 16 height 6
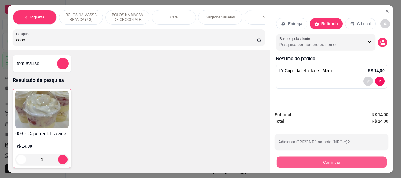
click at [329, 160] on button "Continuar" at bounding box center [331, 162] width 110 height 11
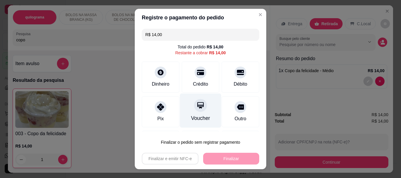
click at [190, 113] on div "Voucher" at bounding box center [200, 111] width 41 height 34
type input "R$ 0,00"
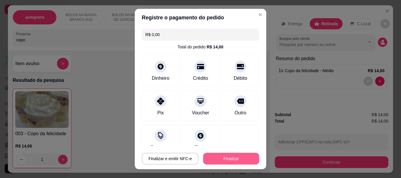
click at [224, 157] on button "Finalizar" at bounding box center [231, 159] width 56 height 12
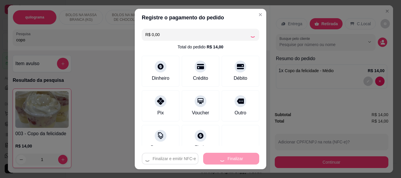
type input "0"
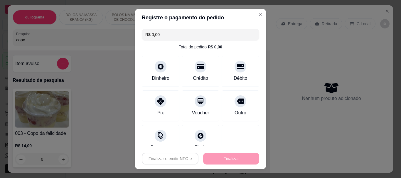
type input "-R$ 14,00"
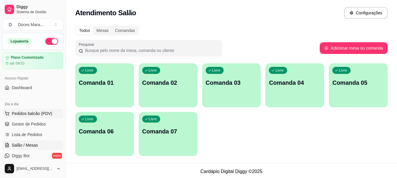
click at [15, 110] on button "Pedidos balcão (PDV)" at bounding box center [32, 113] width 61 height 9
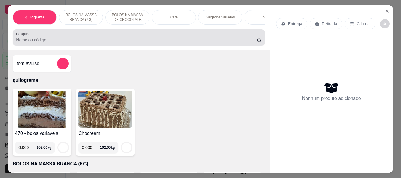
click at [114, 43] on input "Pesquisa" at bounding box center [136, 40] width 241 height 6
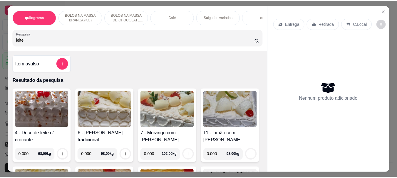
scroll to position [59, 0]
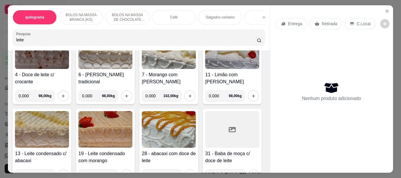
type input "leite"
click at [132, 130] on img at bounding box center [105, 129] width 54 height 37
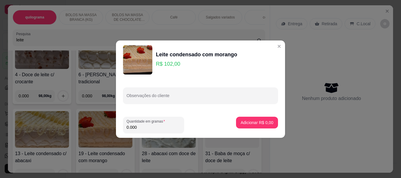
click at [169, 127] on input "0.000" at bounding box center [154, 128] width 54 height 6
type input "2.900"
click at [248, 123] on p "Adicionar R$ 295,80" at bounding box center [254, 123] width 37 height 6
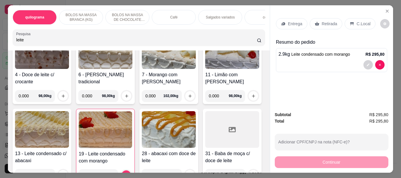
click at [322, 18] on div "Retirada" at bounding box center [326, 23] width 33 height 11
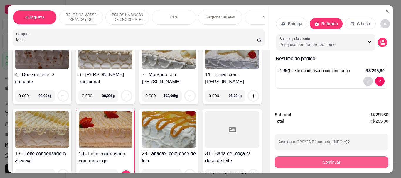
click at [331, 160] on button "Continuar" at bounding box center [332, 163] width 114 height 12
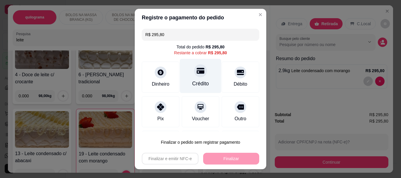
click at [198, 78] on div "Crédito" at bounding box center [200, 76] width 41 height 34
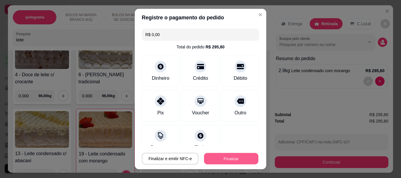
click at [239, 159] on button "Finalizar" at bounding box center [231, 158] width 54 height 11
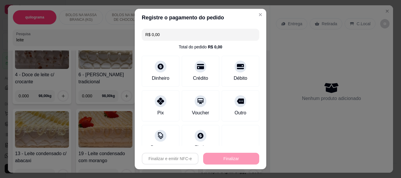
type input "-R$ 295,80"
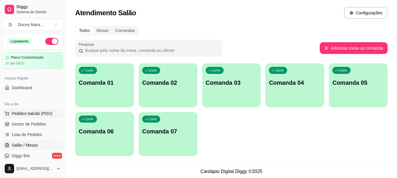
click at [33, 113] on span "Pedidos balcão (PDV)" at bounding box center [32, 114] width 41 height 6
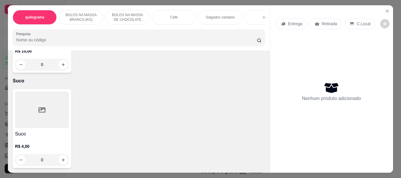
scroll to position [4708, 0]
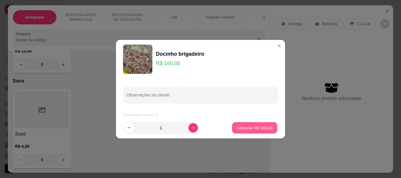
click at [250, 127] on p "Adicionar R$ 160,00" at bounding box center [255, 128] width 36 height 6
type input "1"
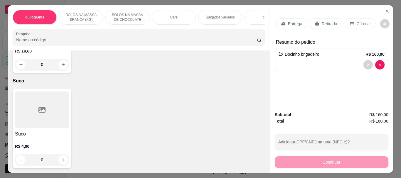
click at [332, 23] on p "Retirada" at bounding box center [330, 24] width 16 height 6
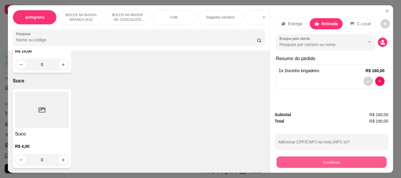
click at [312, 157] on button "Continuar" at bounding box center [331, 162] width 110 height 11
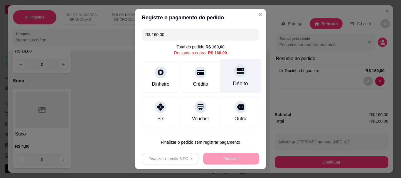
click at [225, 79] on div "Débito" at bounding box center [240, 76] width 41 height 34
type input "R$ 0,00"
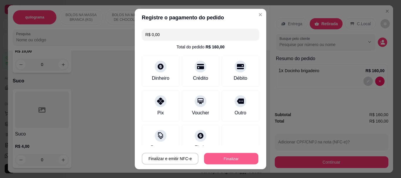
click at [219, 158] on button "Finalizar" at bounding box center [231, 158] width 54 height 11
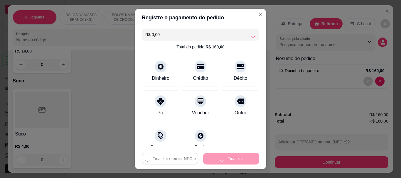
type input "0"
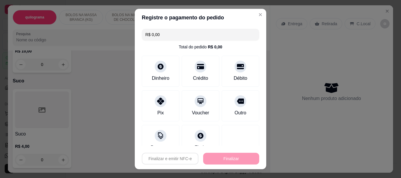
type input "-R$ 160,00"
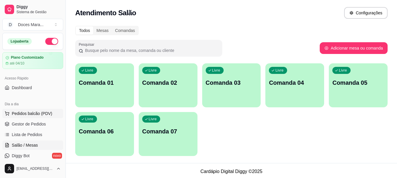
click at [21, 113] on span "Pedidos balcão (PDV)" at bounding box center [32, 114] width 41 height 6
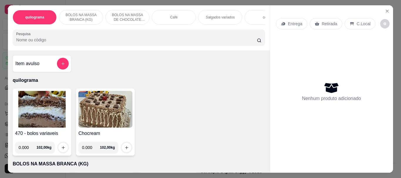
select select "ALL"
select select "0"
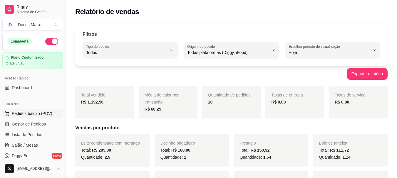
click at [27, 114] on span "Pedidos balcão (PDV)" at bounding box center [32, 114] width 41 height 6
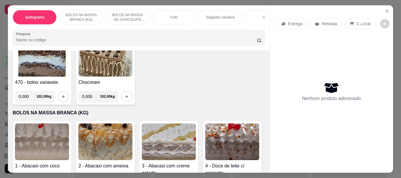
scroll to position [59, 0]
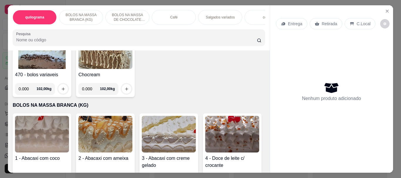
click at [168, 13] on div "Café" at bounding box center [174, 17] width 44 height 15
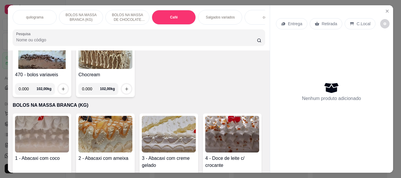
scroll to position [16, 0]
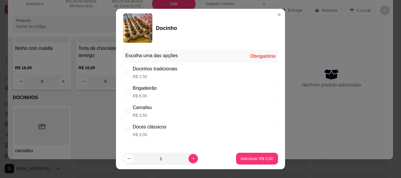
click at [129, 73] on div "" at bounding box center [129, 72] width 7 height 6
radio input "true"
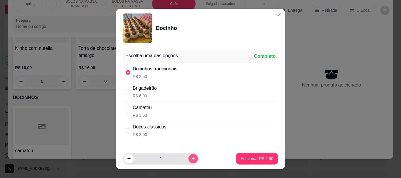
click at [189, 161] on button "increase-product-quantity" at bounding box center [193, 158] width 9 height 9
type input "3"
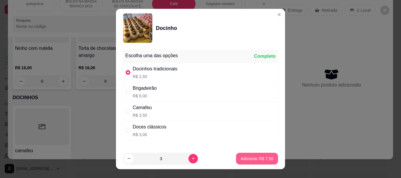
click at [248, 158] on p "Adicionar R$ 7,50" at bounding box center [257, 159] width 33 height 6
type input "3"
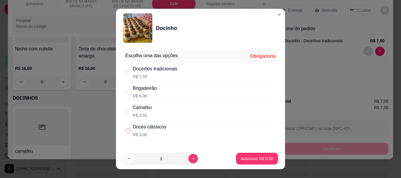
click at [127, 131] on input "" at bounding box center [128, 130] width 5 height 5
radio input "true"
click at [265, 159] on p "Adicionar R$ 3,00" at bounding box center [257, 159] width 32 height 6
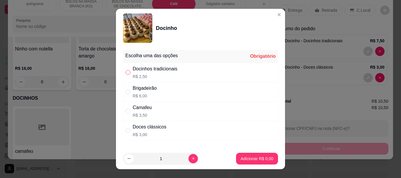
click at [127, 73] on input "" at bounding box center [128, 72] width 5 height 5
radio input "true"
click at [242, 158] on p "Adicionar R$ 2,50" at bounding box center [257, 159] width 33 height 6
type input "4"
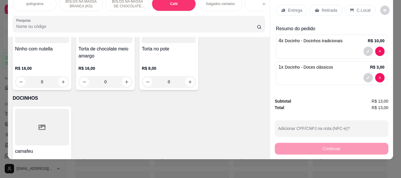
click at [325, 7] on p "Retirada" at bounding box center [330, 10] width 16 height 6
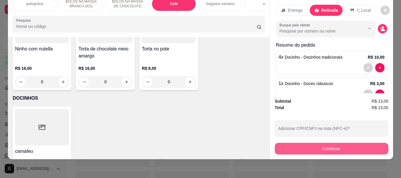
click at [334, 144] on button "Continuar" at bounding box center [332, 149] width 114 height 12
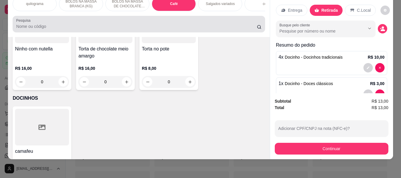
click at [36, 25] on input "Pesquisa" at bounding box center [136, 26] width 241 height 6
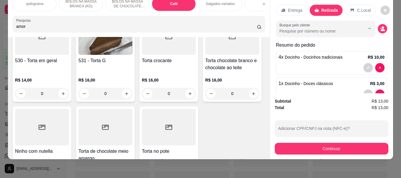
scroll to position [2183, 0]
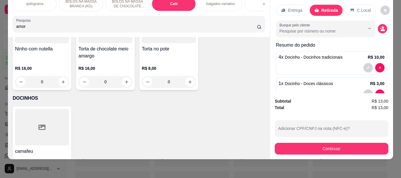
type input "amor"
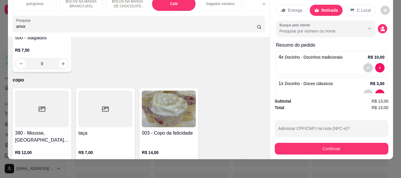
scroll to position [0, 0]
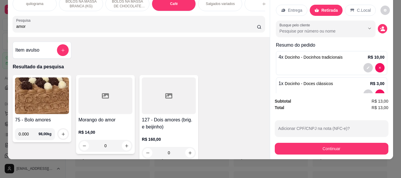
click at [118, 103] on div at bounding box center [105, 96] width 54 height 37
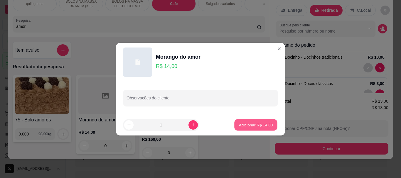
click at [258, 126] on p "Adicionar R$ 14,00" at bounding box center [256, 125] width 34 height 6
type input "1"
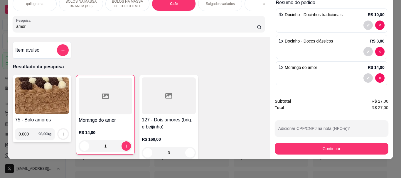
scroll to position [43, 0]
click at [28, 26] on input "amor" at bounding box center [136, 26] width 241 height 6
type input "a"
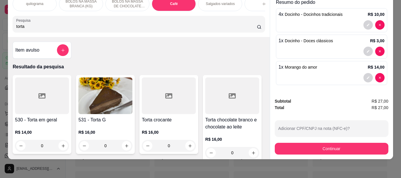
type input "torta"
click at [113, 93] on img at bounding box center [105, 96] width 54 height 37
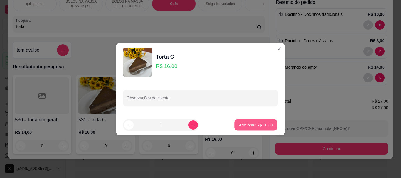
click at [243, 123] on p "Adicionar R$ 16,00" at bounding box center [256, 125] width 34 height 6
type input "1"
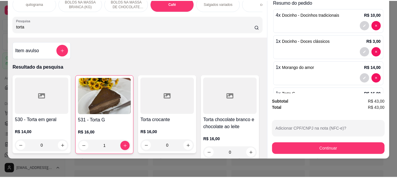
scroll to position [0, 0]
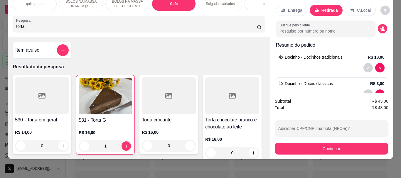
click at [324, 9] on p "Retirada" at bounding box center [330, 10] width 16 height 6
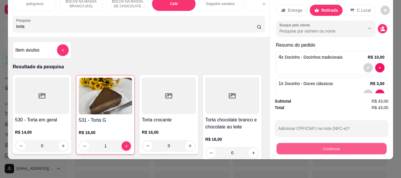
click at [330, 145] on button "Continuar" at bounding box center [331, 148] width 110 height 11
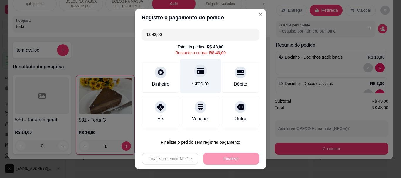
click at [194, 76] on div at bounding box center [200, 71] width 13 height 13
type input "R$ 0,00"
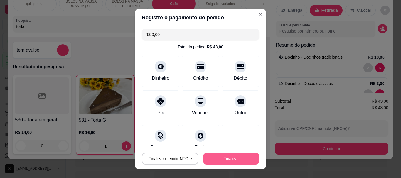
click at [221, 156] on button "Finalizar" at bounding box center [231, 159] width 56 height 12
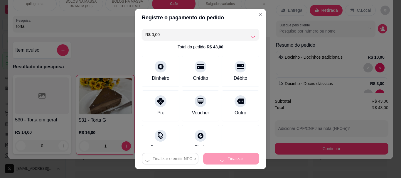
type input "0"
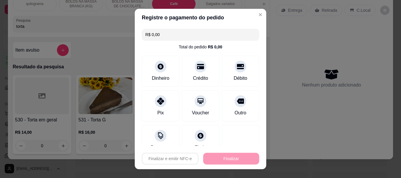
type input "-R$ 43,00"
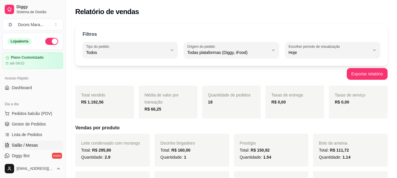
click at [31, 145] on span "Salão / Mesas" at bounding box center [25, 145] width 26 height 6
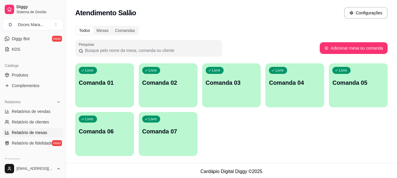
scroll to position [117, 0]
click at [26, 113] on span "Relatórios de vendas" at bounding box center [31, 111] width 39 height 6
select select "ALL"
select select "0"
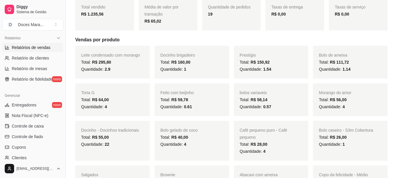
scroll to position [215, 0]
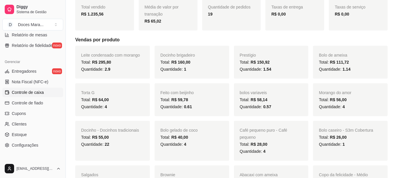
click at [36, 93] on span "Controle de caixa" at bounding box center [28, 93] width 32 height 6
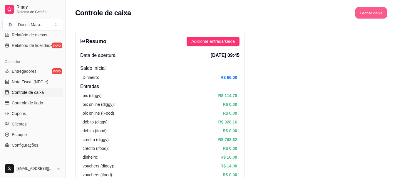
click at [374, 13] on button "Fechar caixa" at bounding box center [371, 12] width 32 height 11
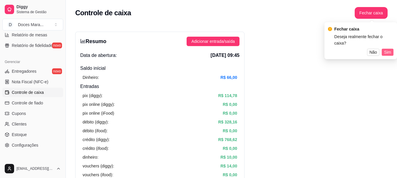
click at [386, 49] on span "Sim" at bounding box center [387, 52] width 7 height 6
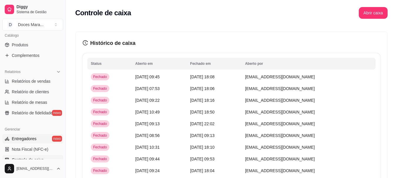
scroll to position [156, 0]
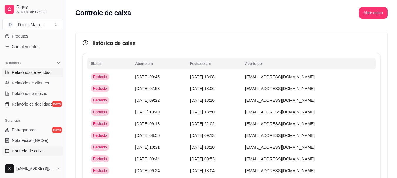
click at [29, 72] on span "Relatórios de vendas" at bounding box center [31, 73] width 39 height 6
select select "ALL"
select select "0"
